Goal: Go to known website: Access a specific website the user already knows

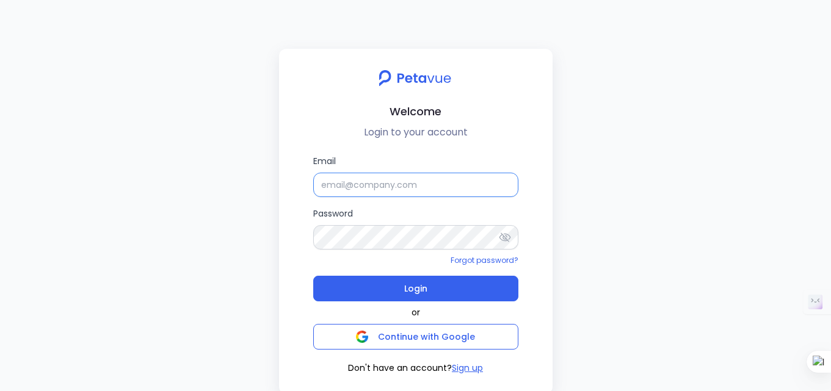
click at [382, 189] on input "Email" at bounding box center [415, 185] width 205 height 24
paste input "[EMAIL_ADDRESS][DOMAIN_NAME]"
type input "[EMAIL_ADDRESS][DOMAIN_NAME]"
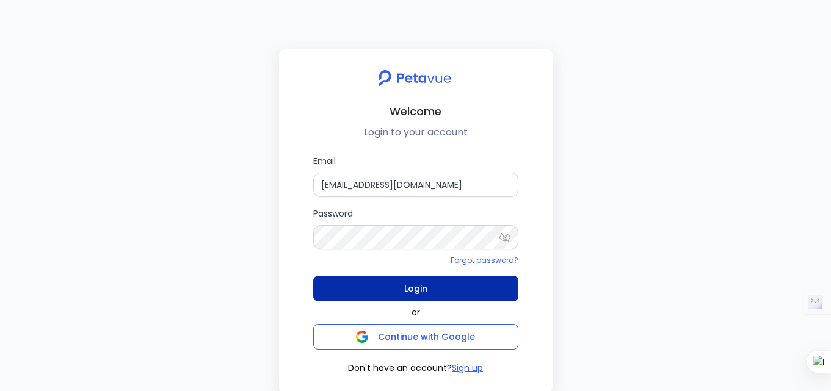
click at [403, 289] on button "Login" at bounding box center [415, 289] width 205 height 26
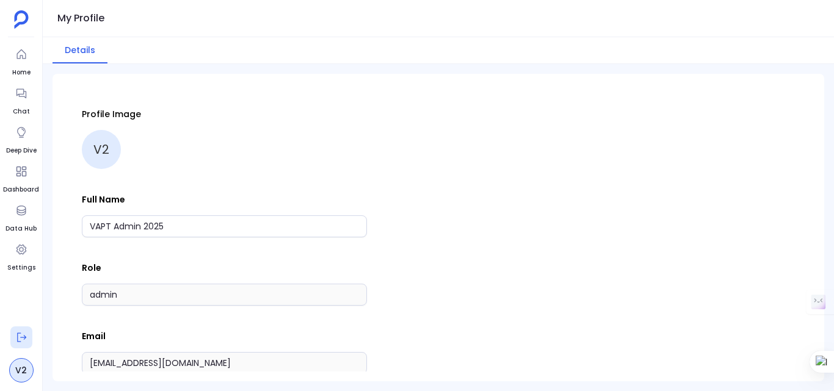
click at [19, 336] on icon at bounding box center [21, 337] width 12 height 12
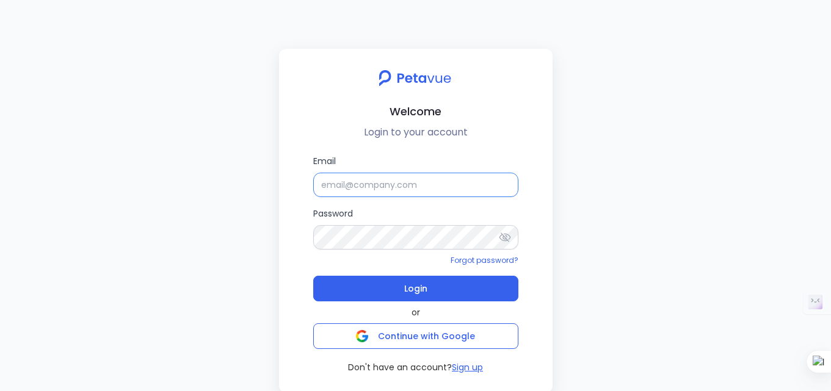
click at [364, 182] on input "Email" at bounding box center [415, 185] width 205 height 24
paste input "[EMAIL_ADDRESS][DOMAIN_NAME]"
type input "[EMAIL_ADDRESS][DOMAIN_NAME]"
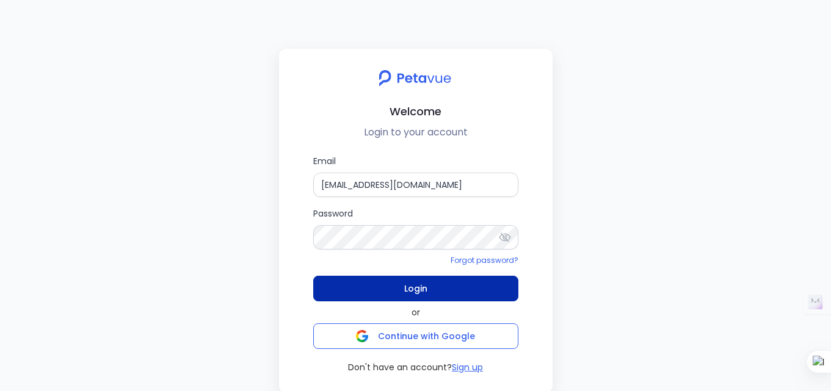
click at [416, 287] on span "Login" at bounding box center [415, 288] width 23 height 17
